Goal: Check status

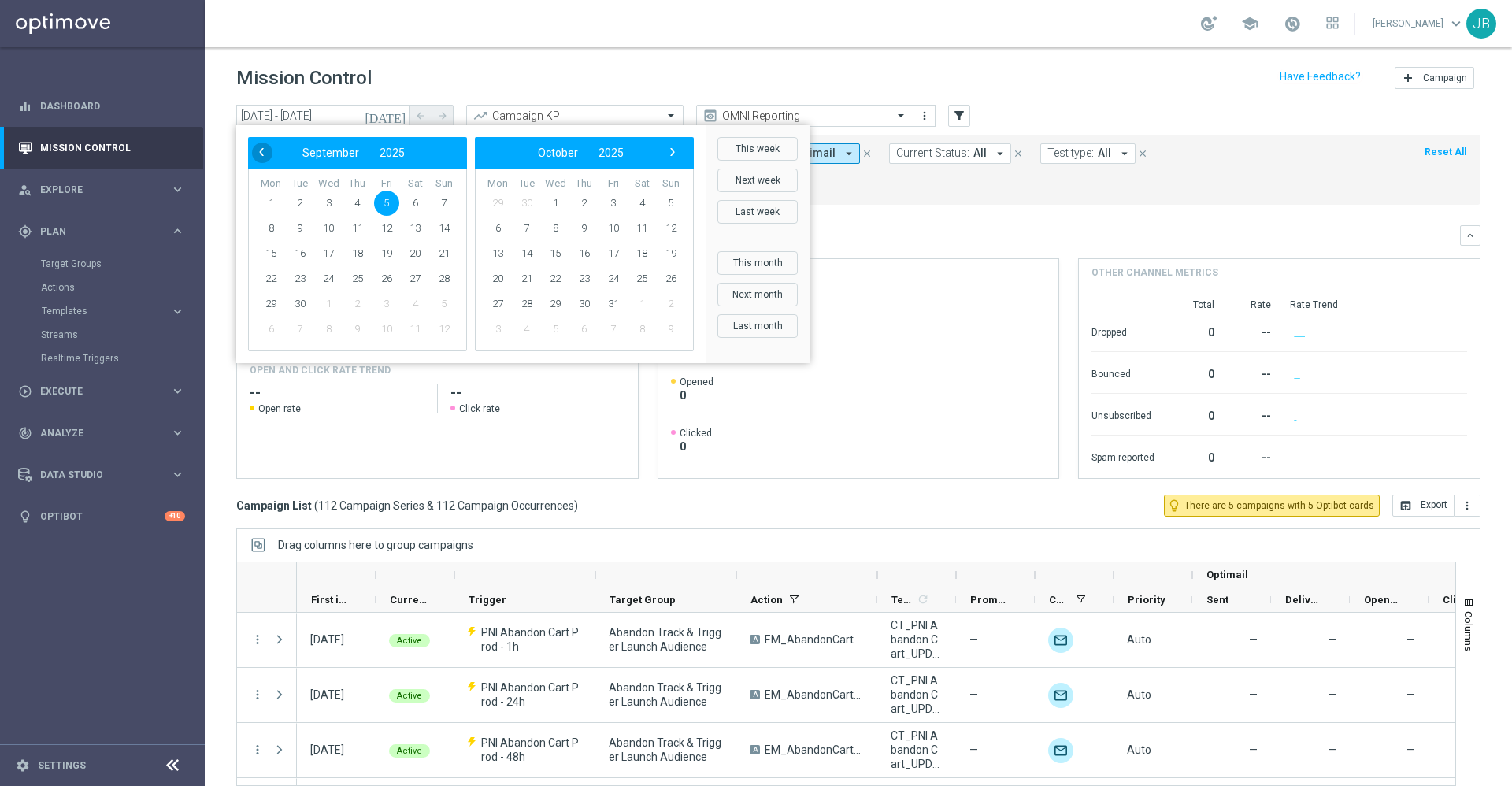
scroll to position [1, 0]
click at [261, 153] on span "‹" at bounding box center [261, 152] width 20 height 20
click at [444, 262] on span "17" at bounding box center [444, 253] width 25 height 25
click at [418, 277] on span "23" at bounding box center [415, 279] width 25 height 25
type input "[DATE] - [DATE]"
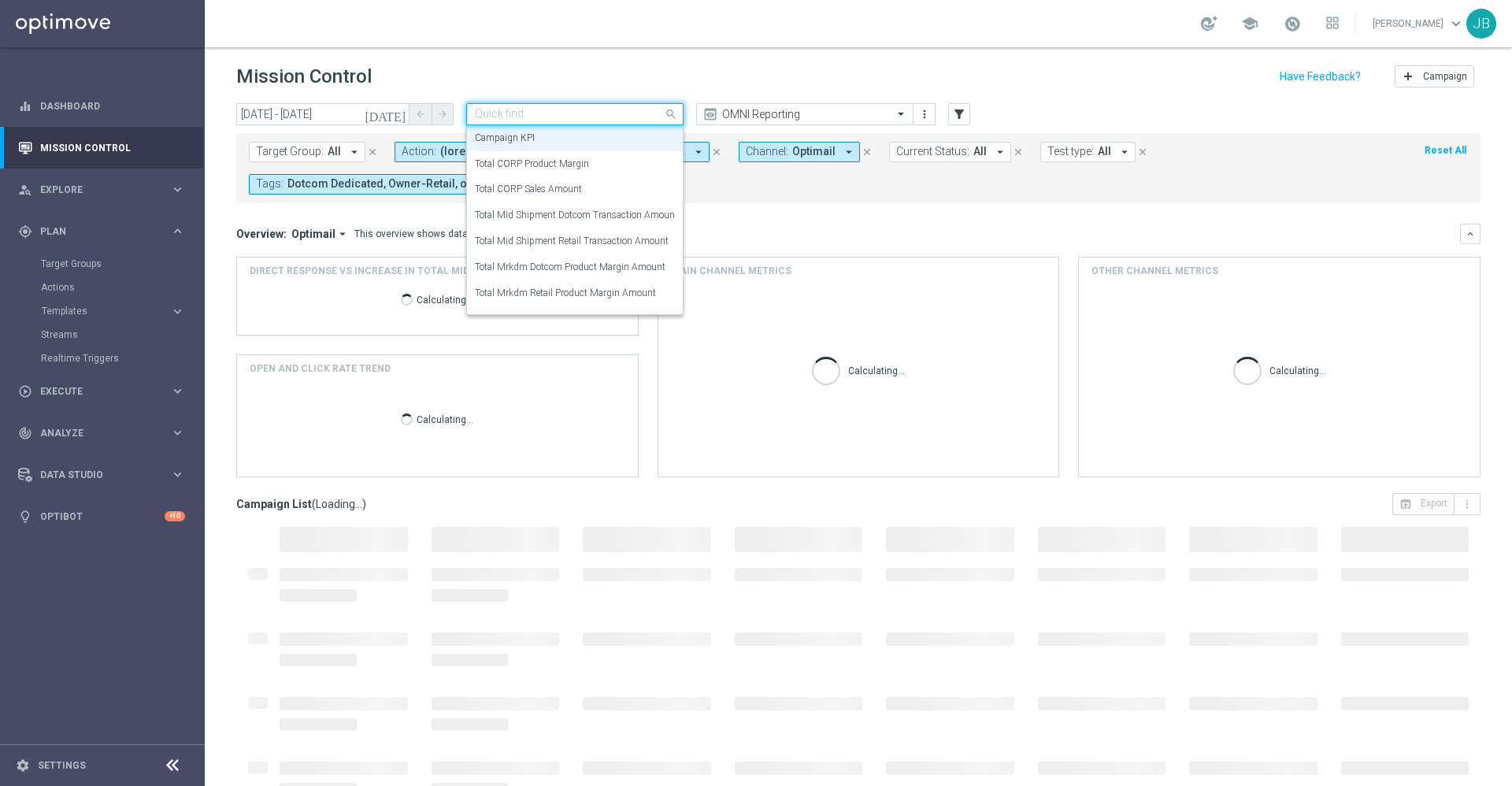
click at [660, 115] on div at bounding box center [575, 114] width 216 height 13
click at [601, 184] on div "Total CORP Sales Amount" at bounding box center [575, 189] width 200 height 26
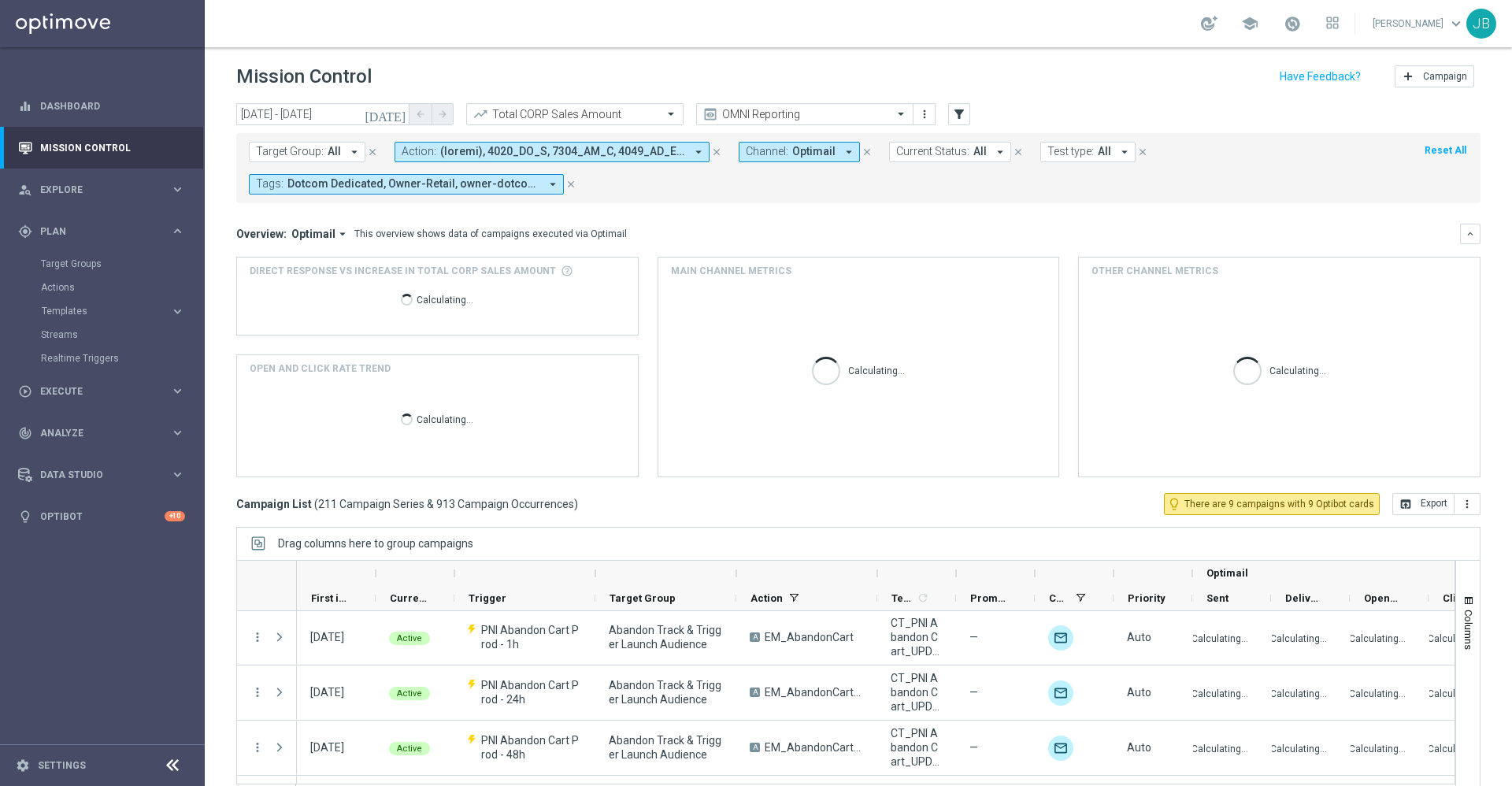
scroll to position [0, 0]
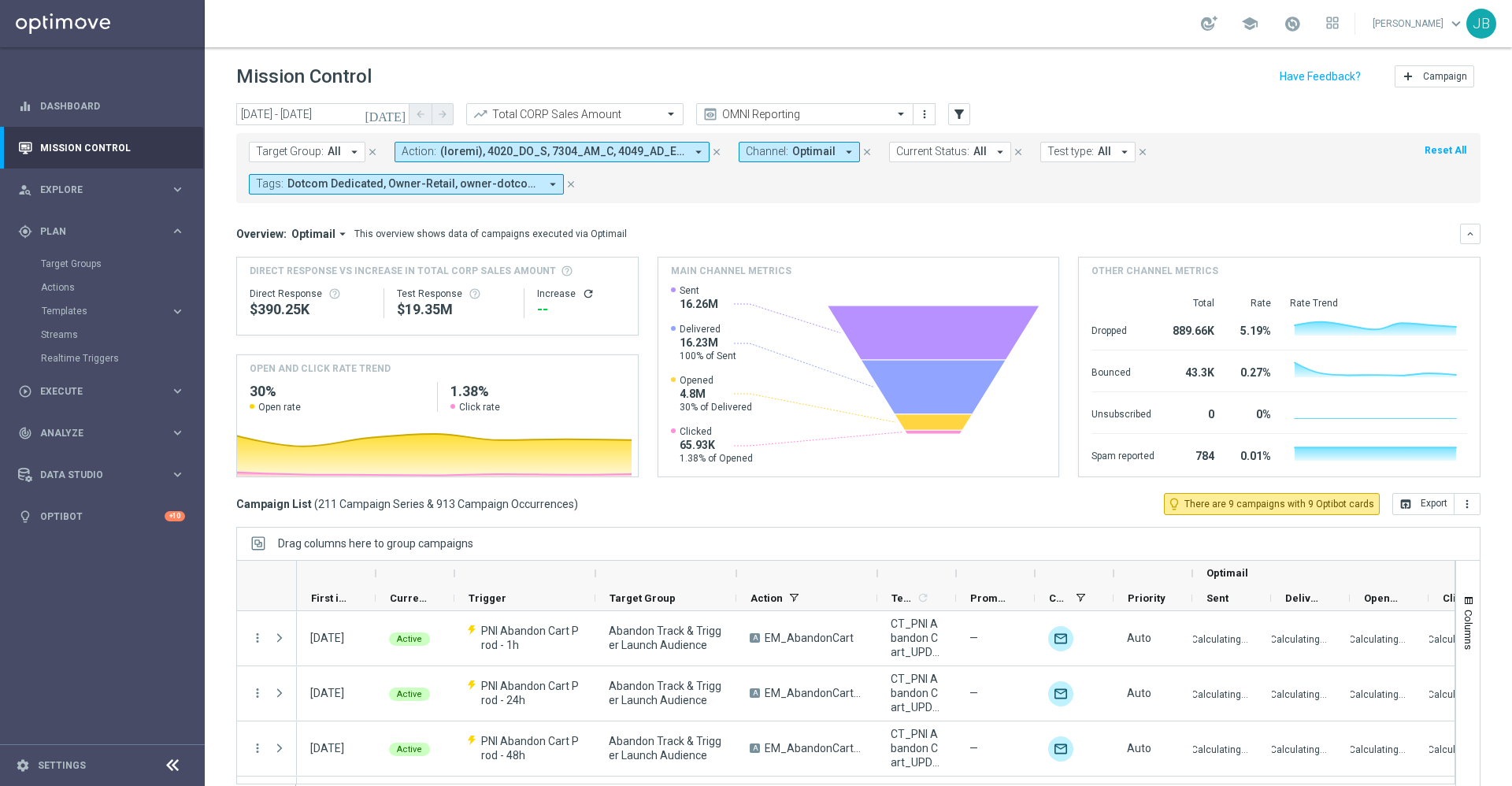
click at [587, 294] on icon "refresh" at bounding box center [588, 294] width 13 height 13
click at [1407, 510] on button "open_in_browser Export" at bounding box center [1423, 503] width 62 height 22
drag, startPoint x: 67, startPoint y: 421, endPoint x: 49, endPoint y: 433, distance: 21.6
click at [49, 433] on span "Analyze" at bounding box center [105, 434] width 130 height 10
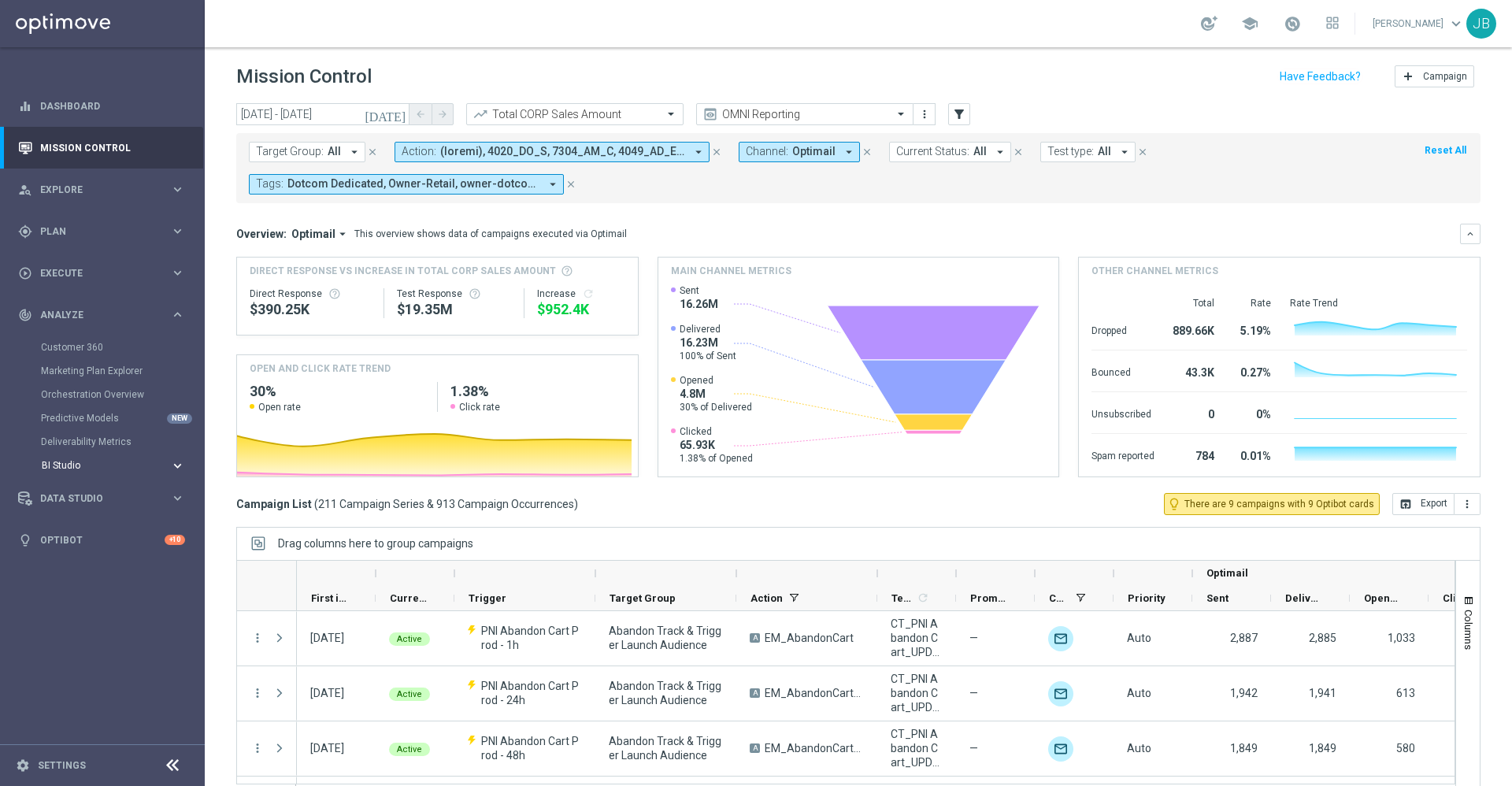
click at [70, 469] on span "BI Studio" at bounding box center [97, 465] width 113 height 10
